Goal: Task Accomplishment & Management: Use online tool/utility

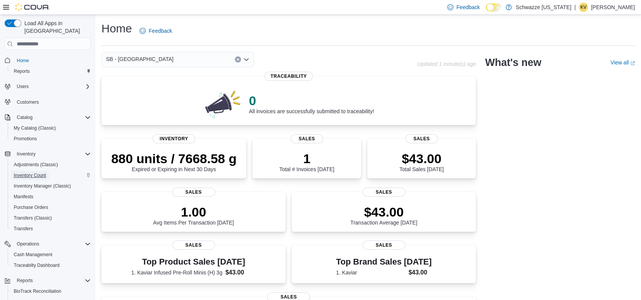
click at [27, 172] on span "Inventory Count" at bounding box center [30, 175] width 32 height 6
